Goal: Task Accomplishment & Management: Manage account settings

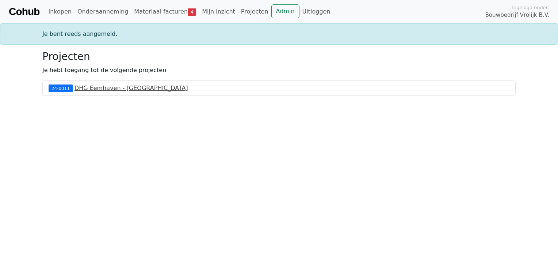
click at [94, 88] on link "DHG Eemhaven - Rotterdam" at bounding box center [132, 87] width 114 height 7
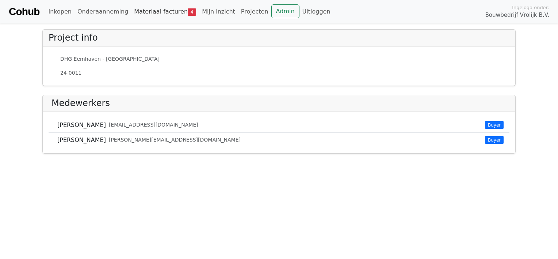
click at [151, 12] on link "Materiaal facturen 4" at bounding box center [165, 11] width 68 height 15
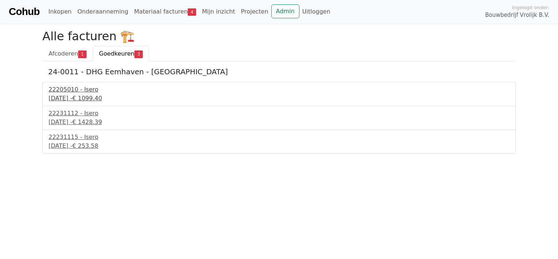
click at [92, 100] on div "9 september 2025 - € 1099.40" at bounding box center [279, 98] width 461 height 9
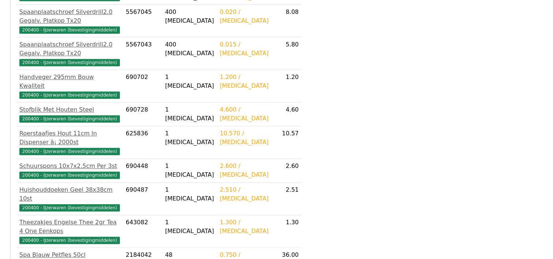
scroll to position [898, 0]
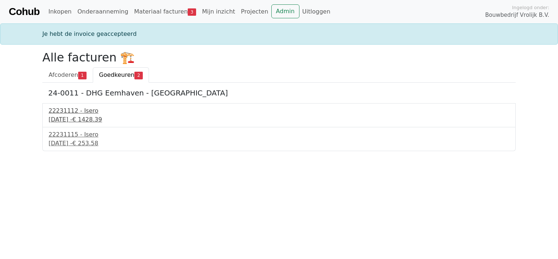
click at [84, 118] on div "16 september 2025 - € 1428.39" at bounding box center [279, 119] width 461 height 9
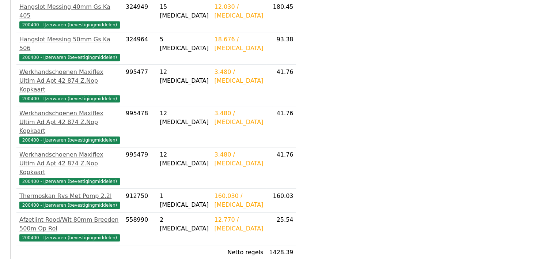
scroll to position [397, 0]
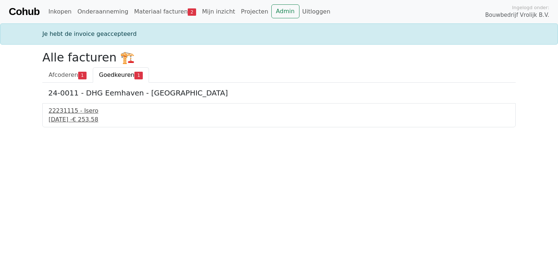
click at [69, 118] on div "16 september 2025 - € 253.58" at bounding box center [279, 119] width 461 height 9
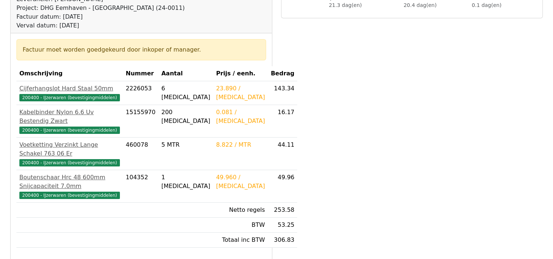
scroll to position [146, 0]
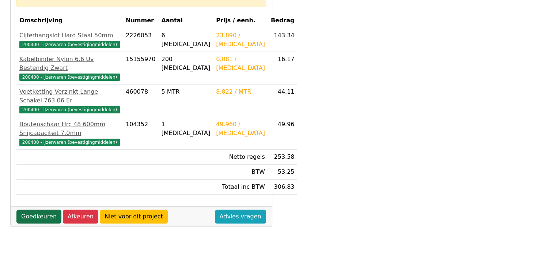
click at [38, 209] on link "Goedkeuren" at bounding box center [38, 216] width 45 height 14
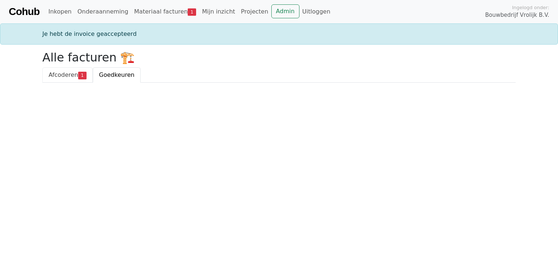
click at [68, 76] on span "Afcoderen" at bounding box center [64, 74] width 30 height 7
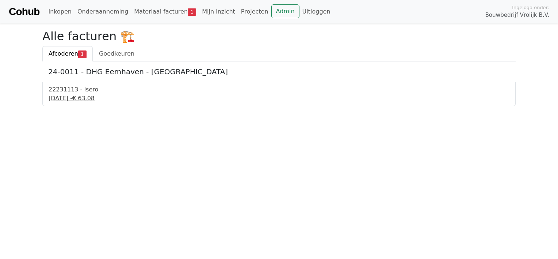
click at [72, 97] on div "16 september 2025 - € 63.08" at bounding box center [279, 98] width 461 height 9
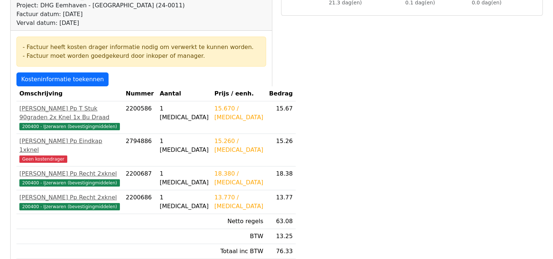
scroll to position [64, 0]
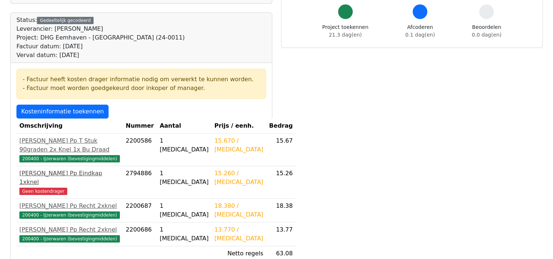
click at [55, 191] on span "Geen kostendrager" at bounding box center [43, 190] width 48 height 7
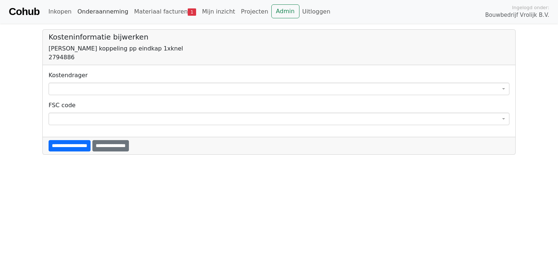
click at [93, 9] on link "Onderaanneming" at bounding box center [103, 11] width 57 height 15
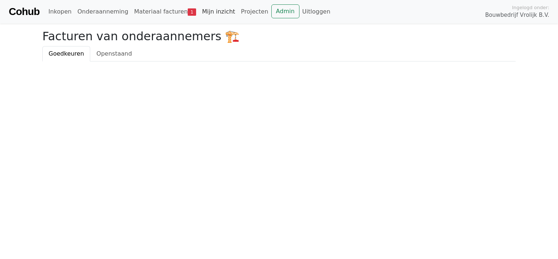
click at [209, 11] on link "Mijn inzicht" at bounding box center [218, 11] width 39 height 15
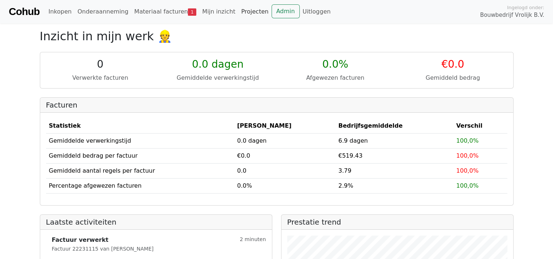
click at [238, 11] on link "Projecten" at bounding box center [254, 11] width 33 height 15
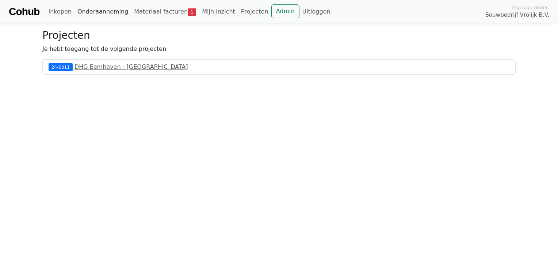
click at [101, 12] on link "Onderaanneming" at bounding box center [103, 11] width 57 height 15
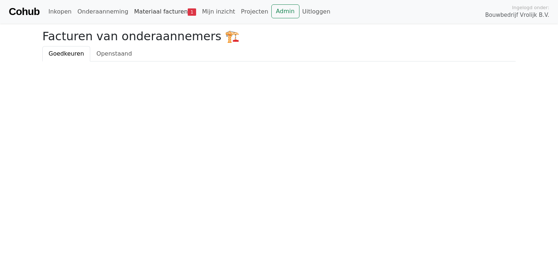
click at [142, 9] on link "Materiaal facturen 1" at bounding box center [165, 11] width 68 height 15
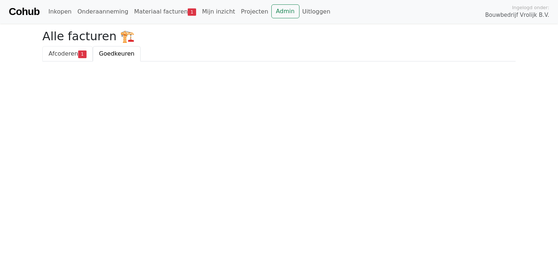
click at [66, 56] on span "Afcoderen" at bounding box center [64, 53] width 30 height 7
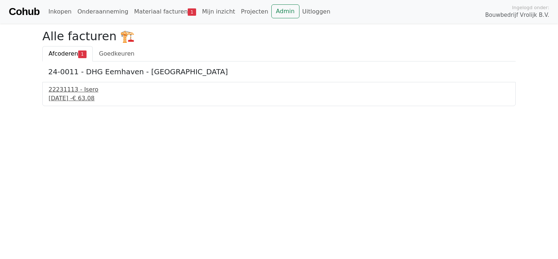
click at [81, 98] on div "16 september 2025 - € 63.08" at bounding box center [279, 98] width 461 height 9
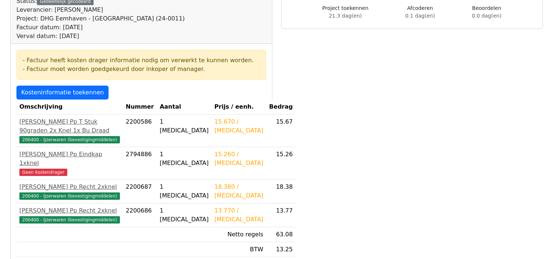
scroll to position [110, 0]
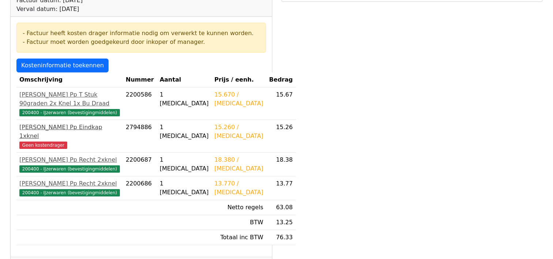
click at [46, 143] on span "Geen kostendrager" at bounding box center [43, 144] width 48 height 7
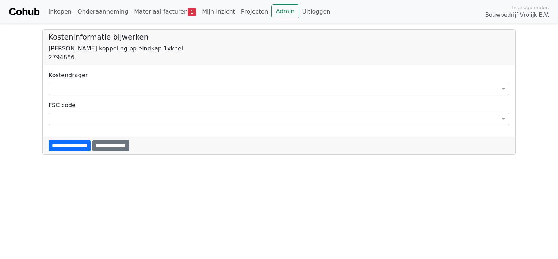
click at [75, 120] on span at bounding box center [279, 118] width 461 height 12
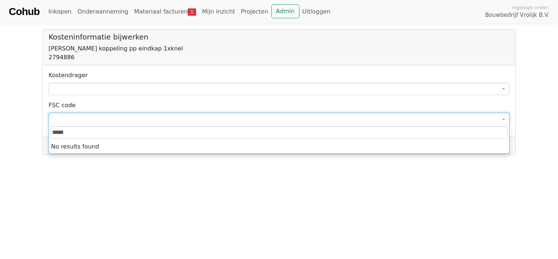
type input "******"
click at [73, 90] on span at bounding box center [279, 89] width 461 height 12
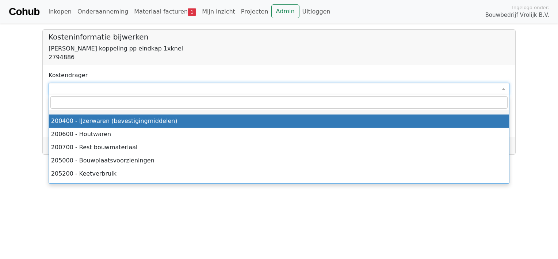
select select "****"
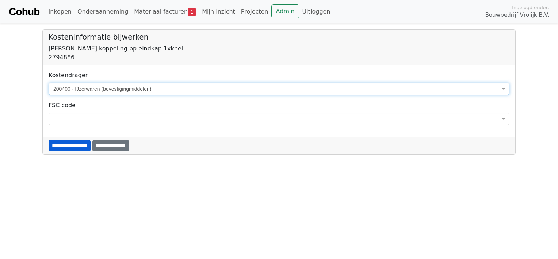
click at [76, 144] on input "**********" at bounding box center [70, 145] width 42 height 11
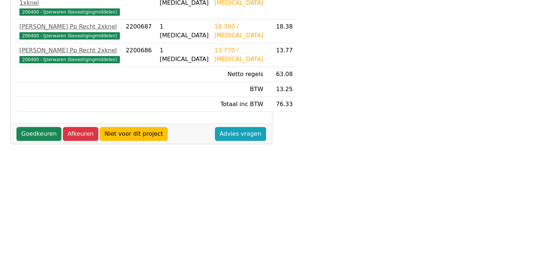
scroll to position [256, 0]
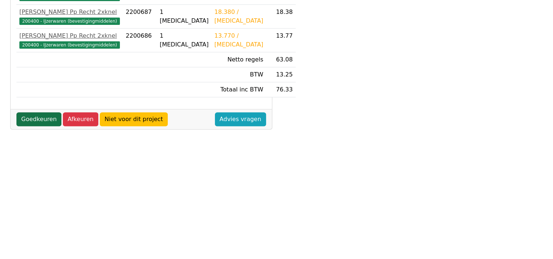
click at [33, 126] on link "Goedkeuren" at bounding box center [38, 119] width 45 height 14
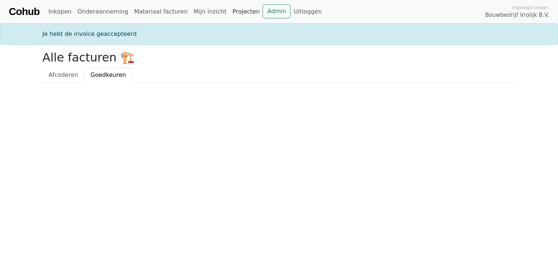
click at [230, 13] on link "Projecten" at bounding box center [246, 11] width 33 height 15
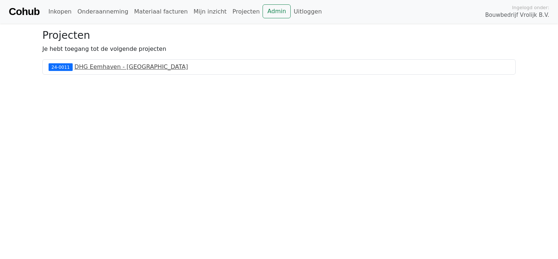
click at [85, 65] on link "DHG Eemhaven - [GEOGRAPHIC_DATA]" at bounding box center [132, 66] width 114 height 7
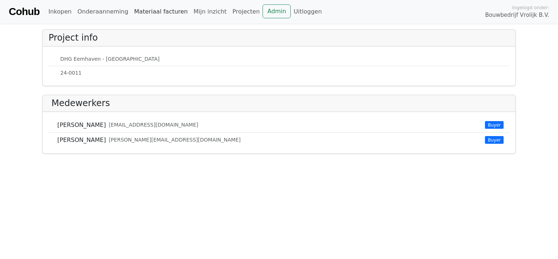
click at [158, 11] on link "Materiaal facturen" at bounding box center [161, 11] width 60 height 15
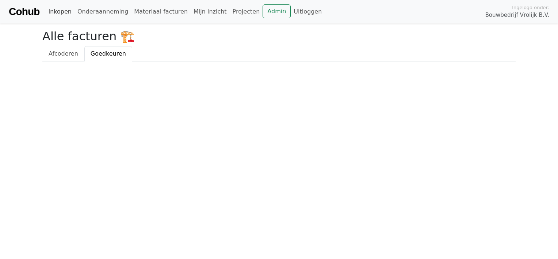
click at [57, 13] on link "Inkopen" at bounding box center [59, 11] width 29 height 15
